Goal: Transaction & Acquisition: Purchase product/service

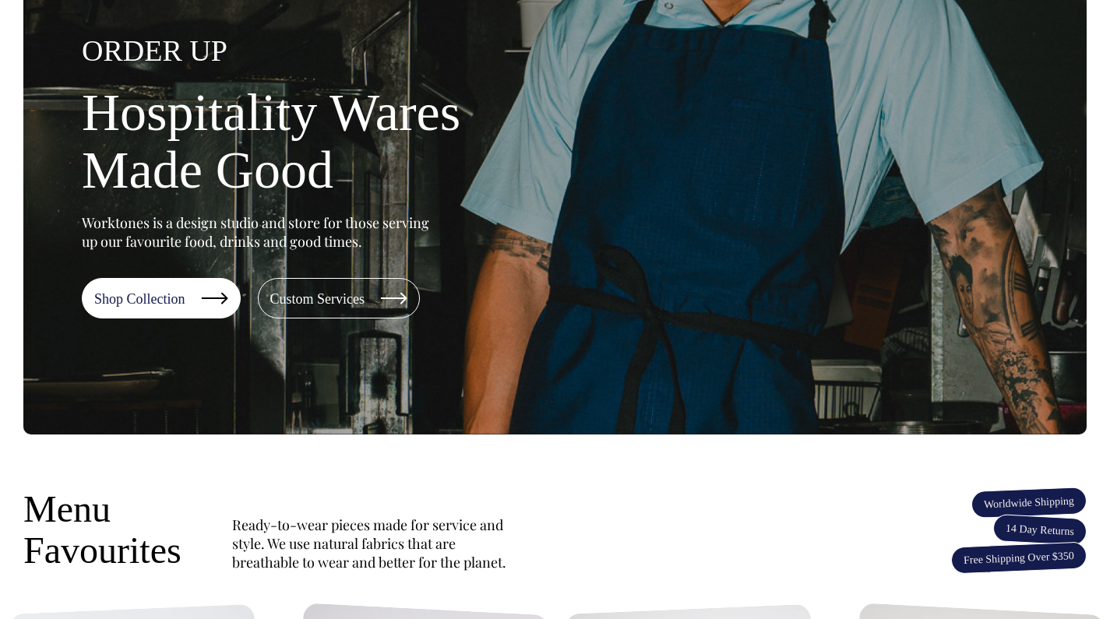
scroll to position [178, 0]
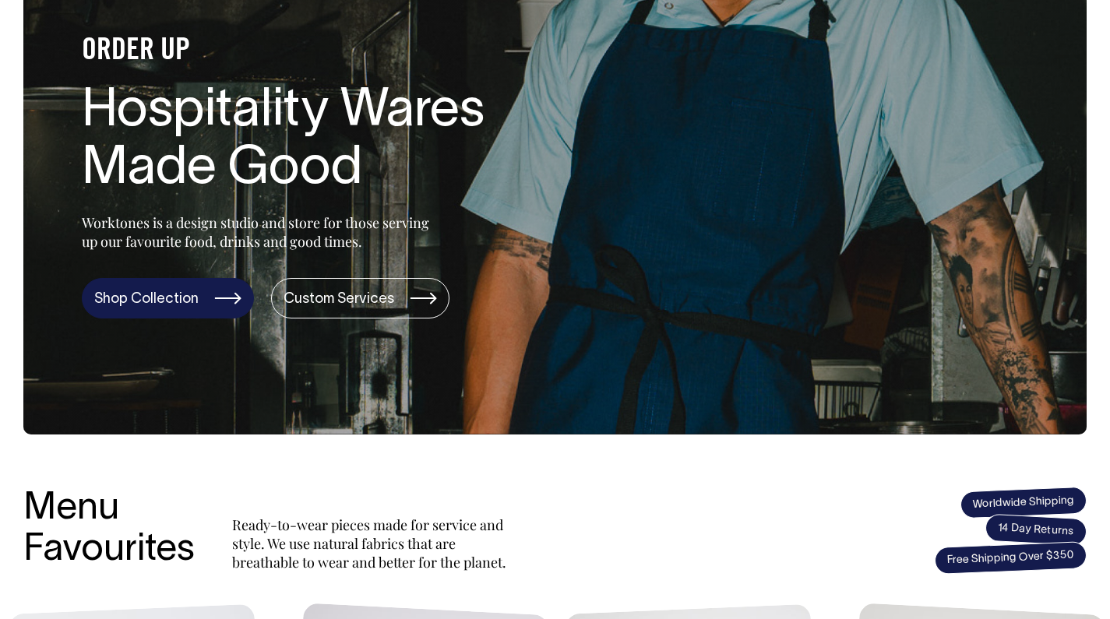
click at [219, 305] on link "Shop Collection" at bounding box center [168, 298] width 172 height 41
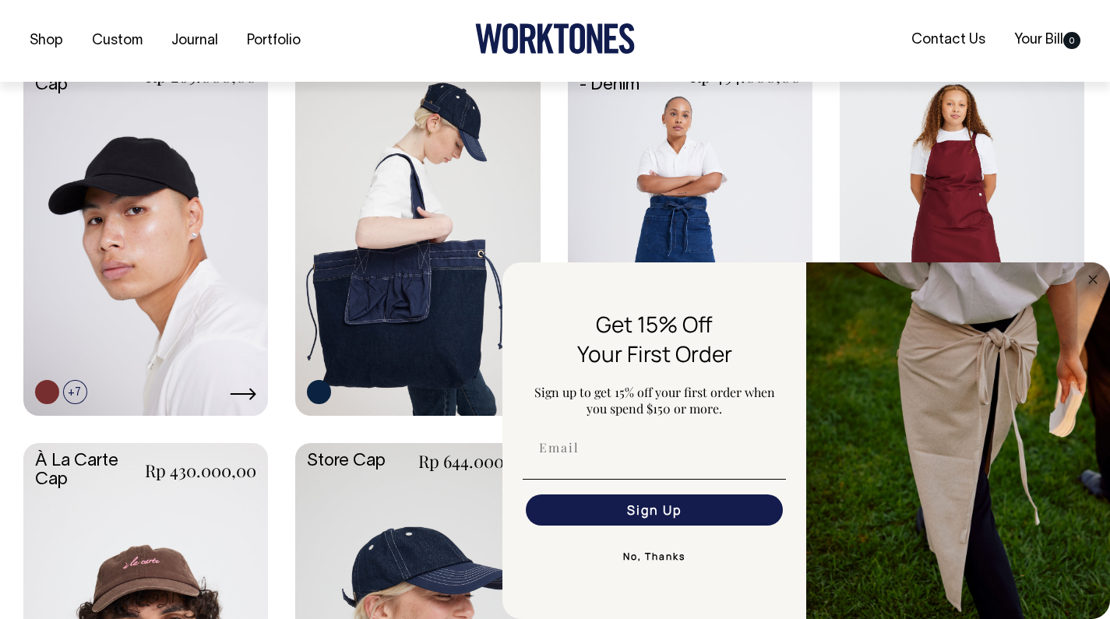
scroll to position [706, 0]
click at [1035, 299] on form "Get 15% Off Your First Order Sign up to get 15% off your first order when you s…" at bounding box center [807, 441] width 608 height 357
click at [1024, 227] on link at bounding box center [962, 230] width 245 height 364
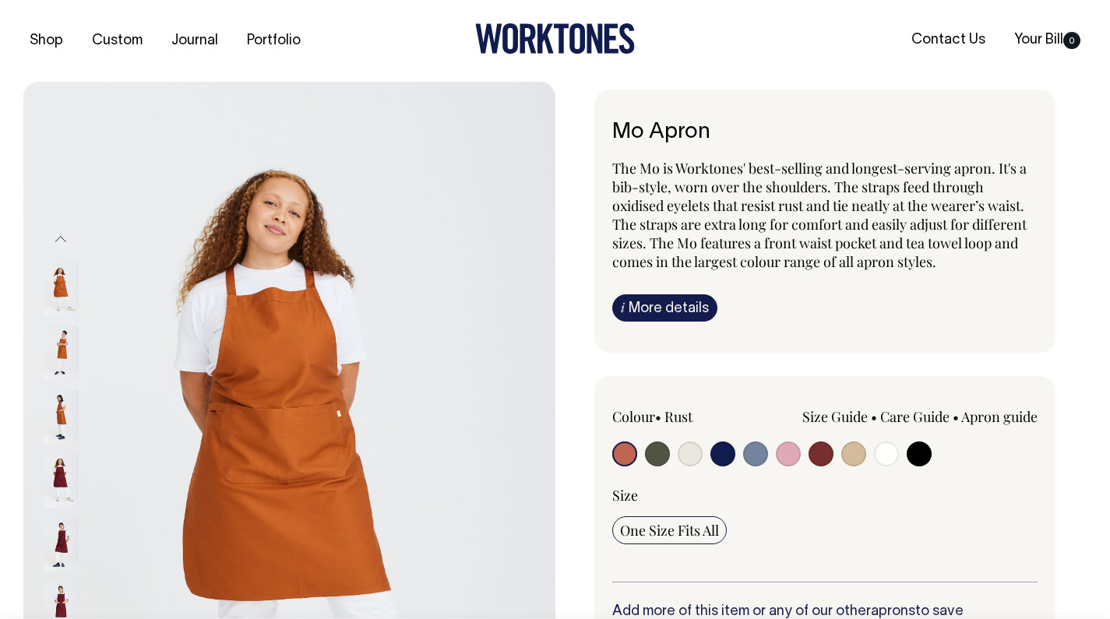
click at [693, 449] on input "radio" at bounding box center [690, 454] width 25 height 25
radio input "true"
select select "Natural"
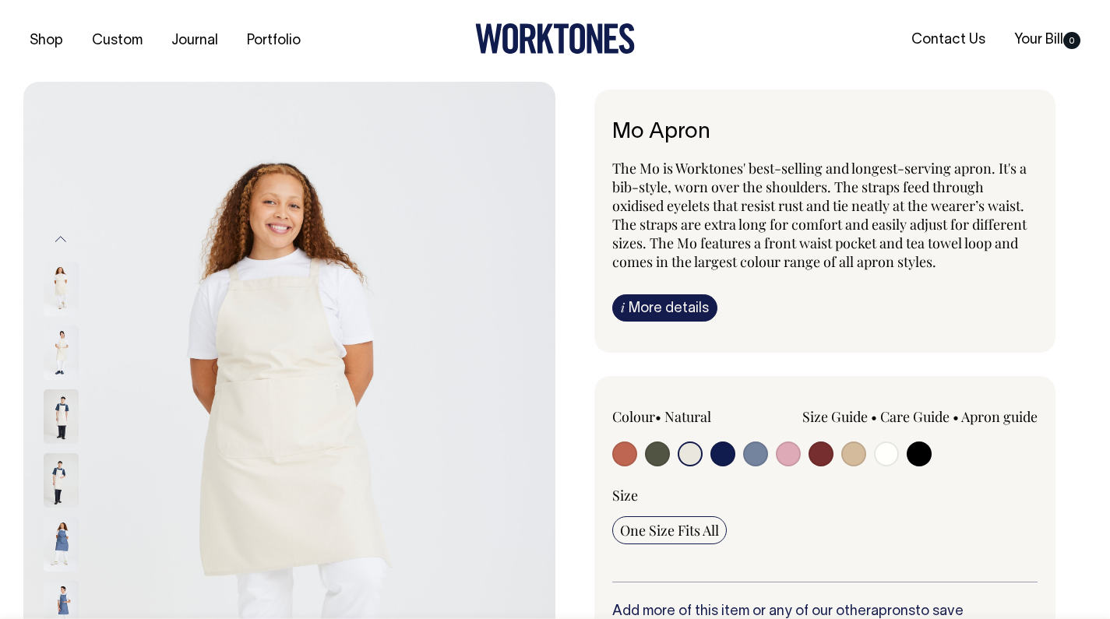
click at [62, 339] on img at bounding box center [61, 353] width 35 height 55
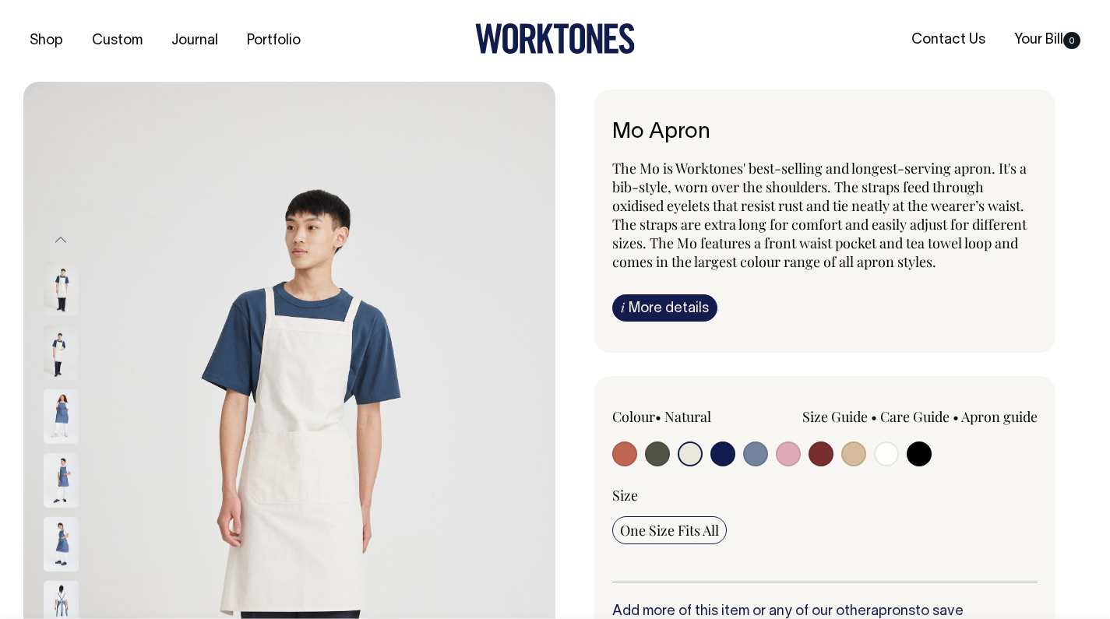
click at [194, 317] on img at bounding box center [289, 481] width 532 height 799
click at [64, 236] on button "Previous" at bounding box center [60, 239] width 23 height 35
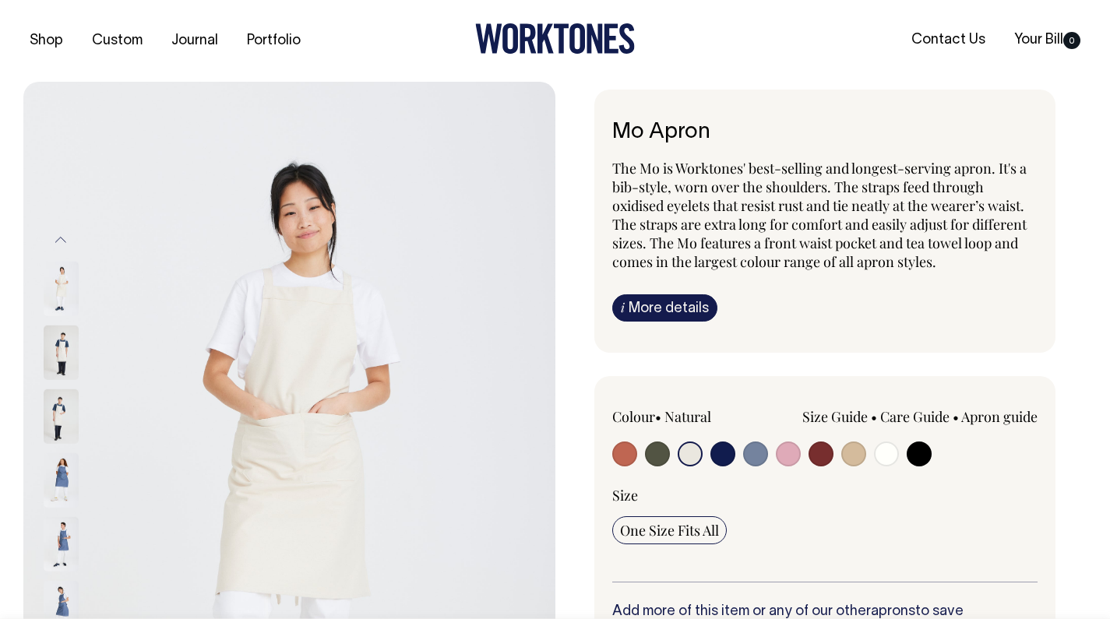
click at [64, 292] on img at bounding box center [61, 289] width 35 height 55
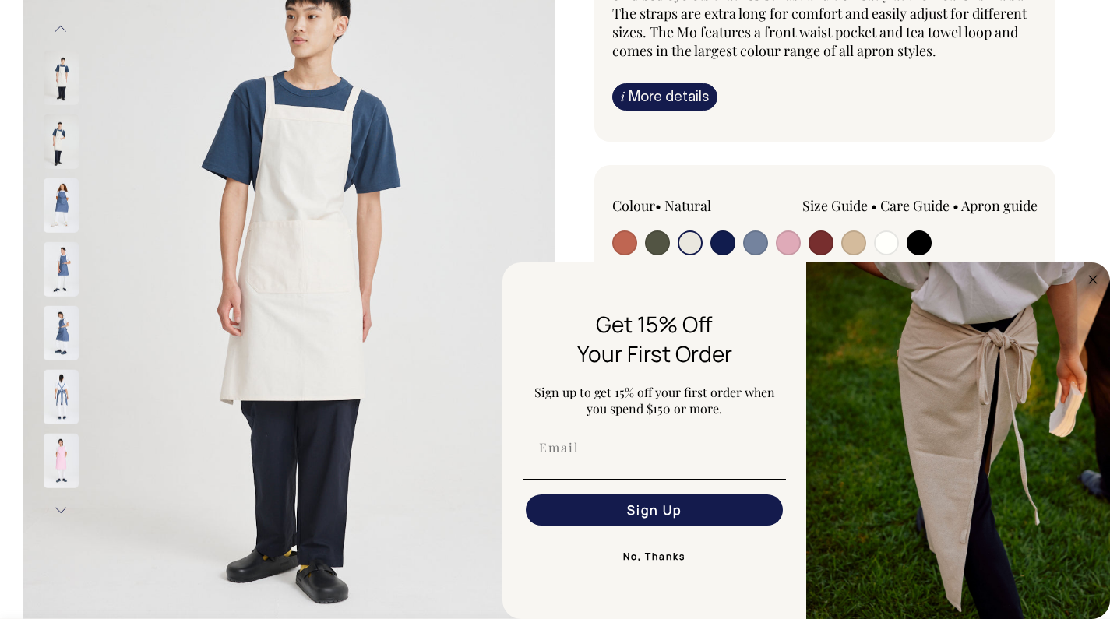
scroll to position [212, 0]
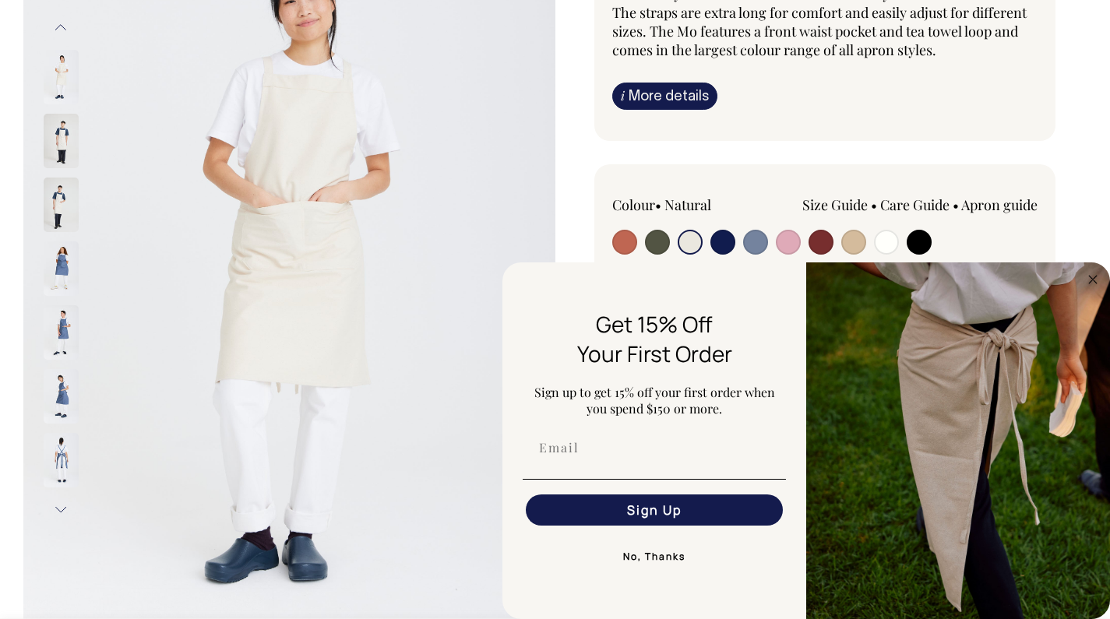
click at [62, 82] on img at bounding box center [61, 77] width 35 height 55
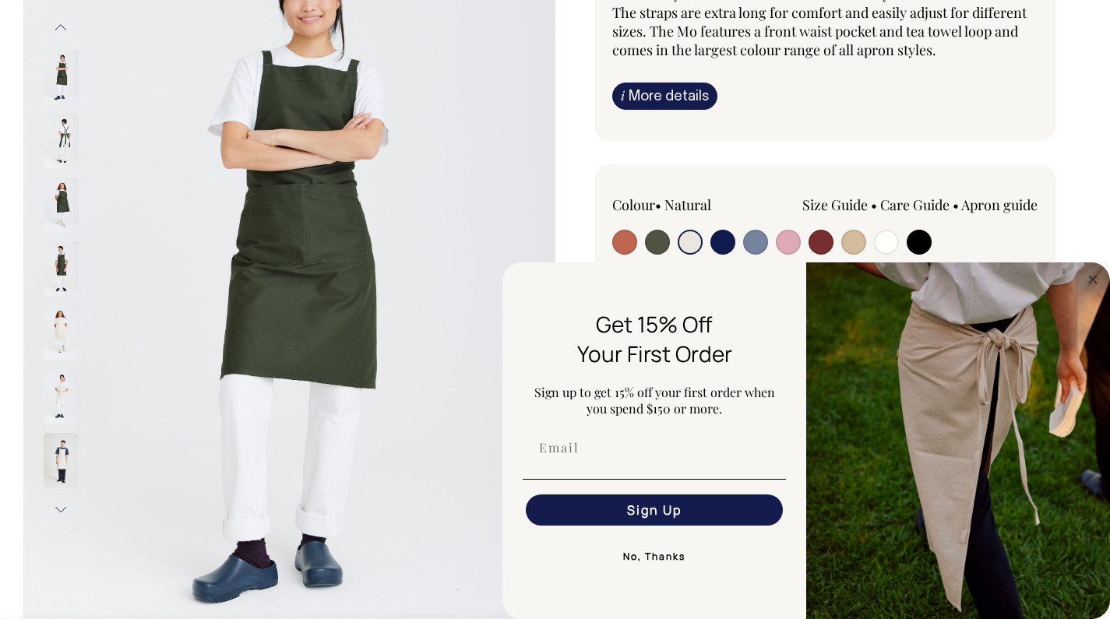
click at [55, 332] on img at bounding box center [61, 332] width 35 height 55
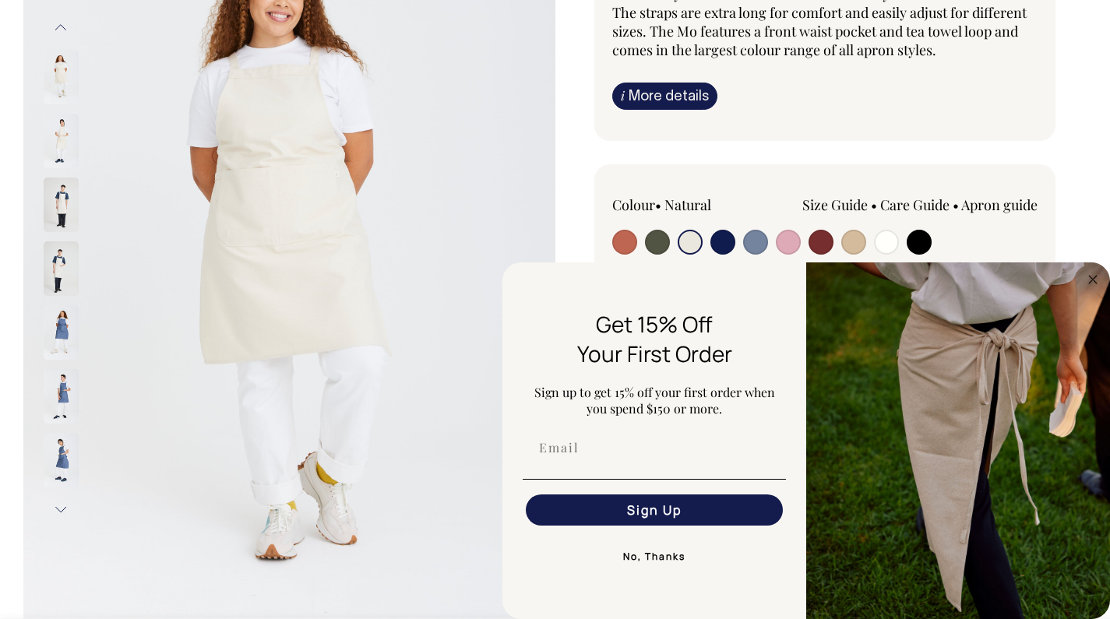
click at [57, 399] on img at bounding box center [61, 396] width 35 height 55
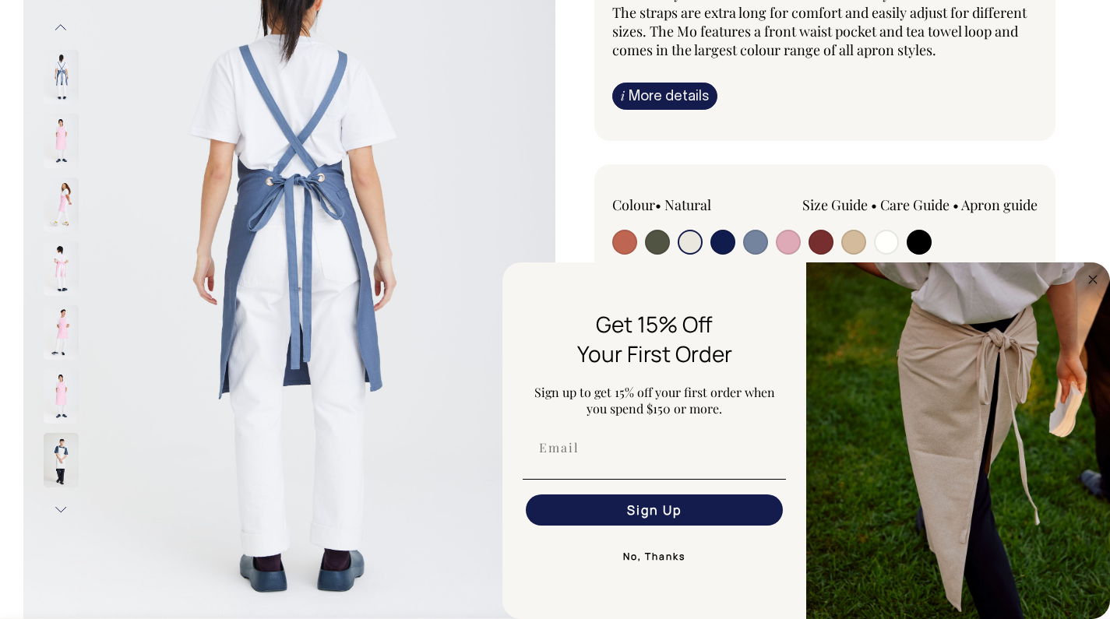
click at [64, 434] on img at bounding box center [61, 460] width 35 height 55
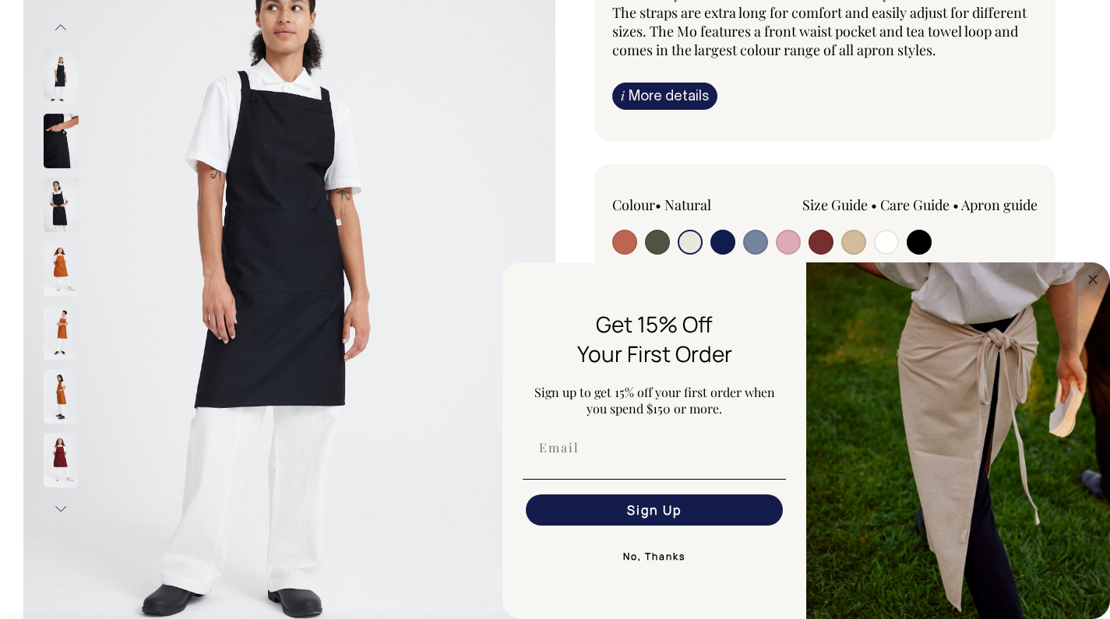
click at [71, 60] on img at bounding box center [61, 77] width 35 height 55
click at [65, 65] on img at bounding box center [61, 77] width 35 height 55
click at [65, 31] on button "Previous" at bounding box center [60, 27] width 23 height 35
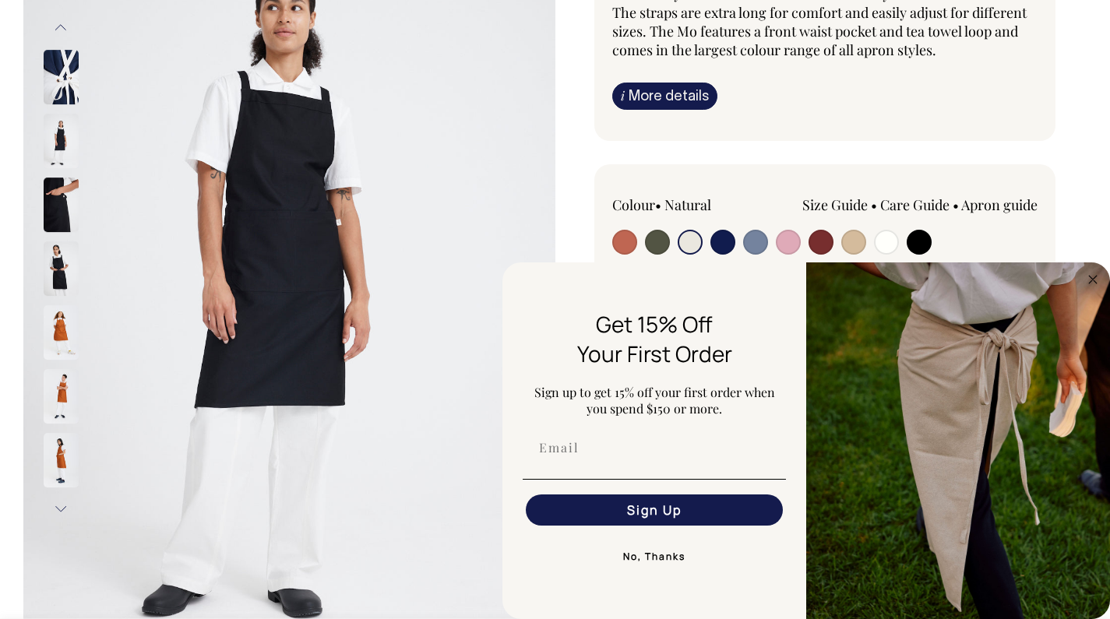
click at [65, 31] on button "Previous" at bounding box center [60, 27] width 23 height 35
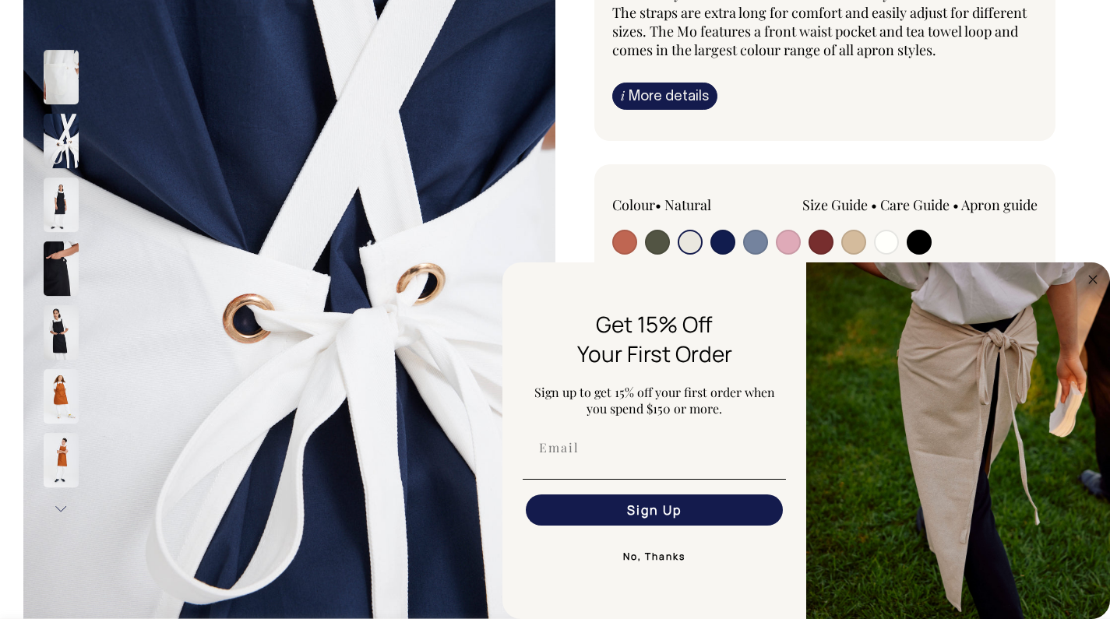
click at [65, 31] on button "Previous" at bounding box center [60, 27] width 23 height 35
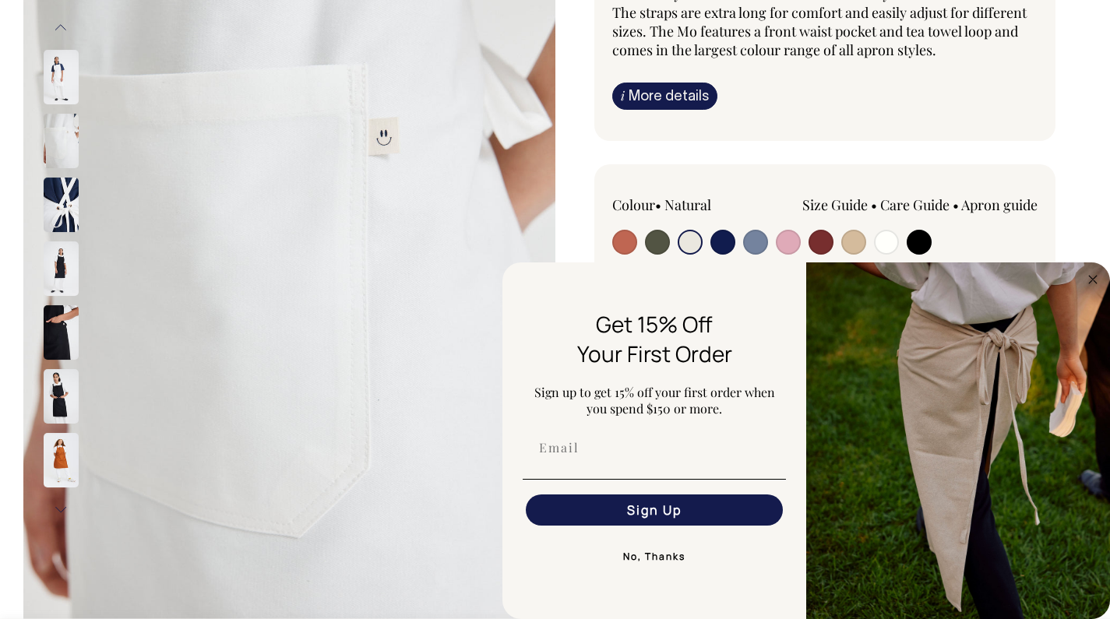
click at [65, 31] on button "Previous" at bounding box center [60, 27] width 23 height 35
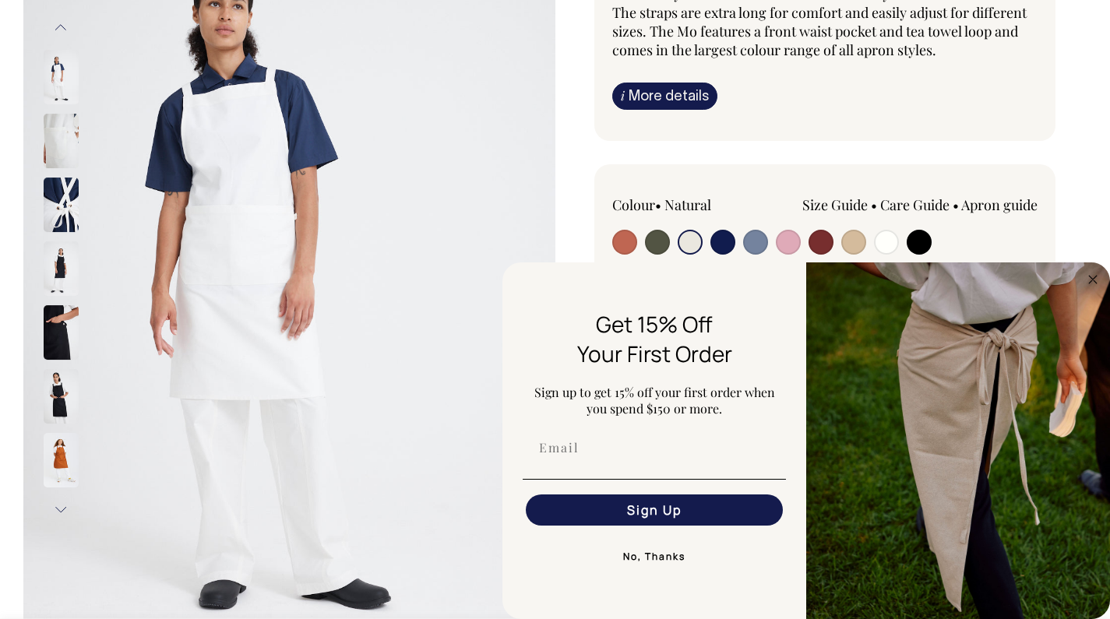
click at [62, 62] on img at bounding box center [61, 77] width 35 height 55
